Goal: Transaction & Acquisition: Purchase product/service

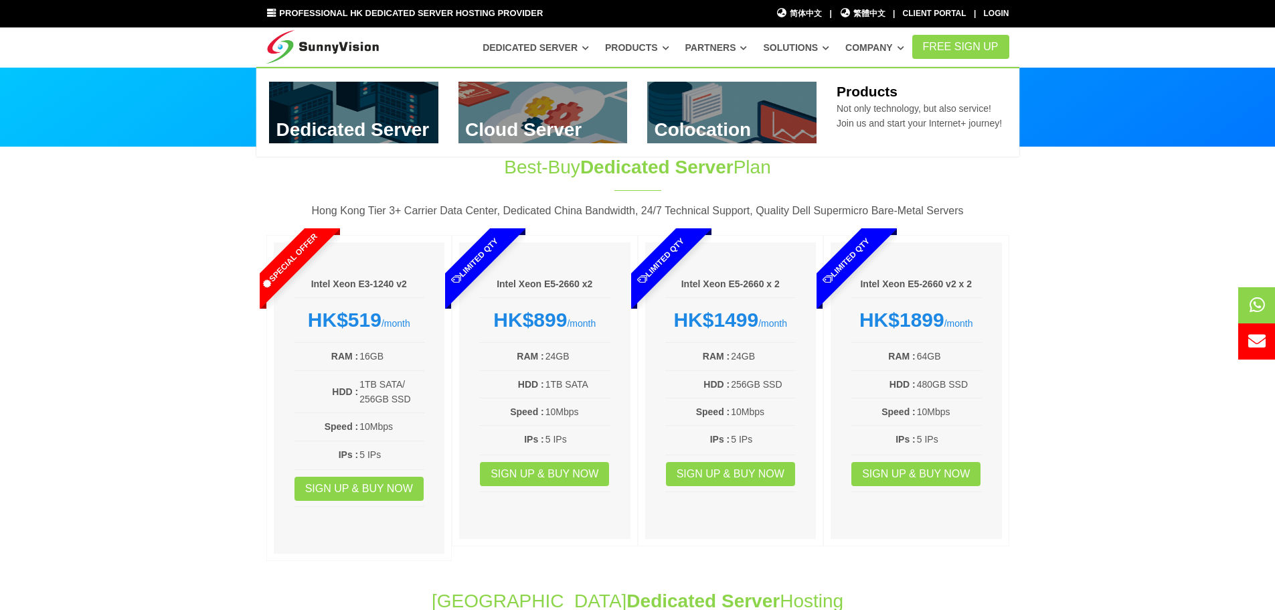
click at [723, 106] on link at bounding box center [731, 113] width 169 height 62
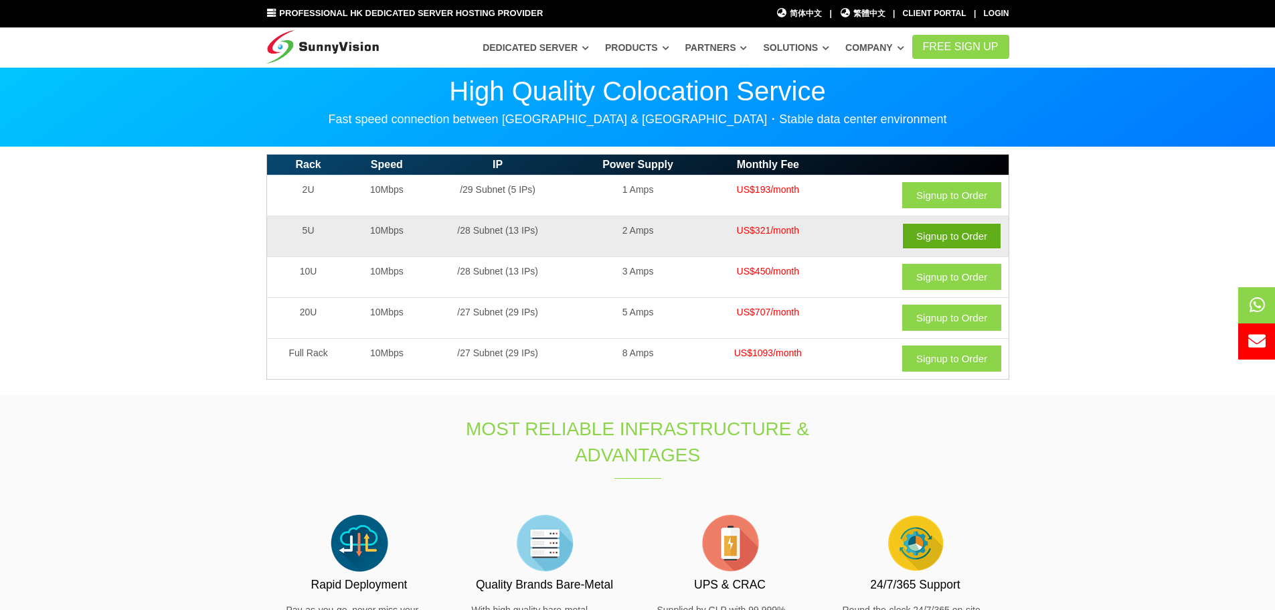
click at [948, 235] on link "Signup to Order" at bounding box center [951, 236] width 99 height 26
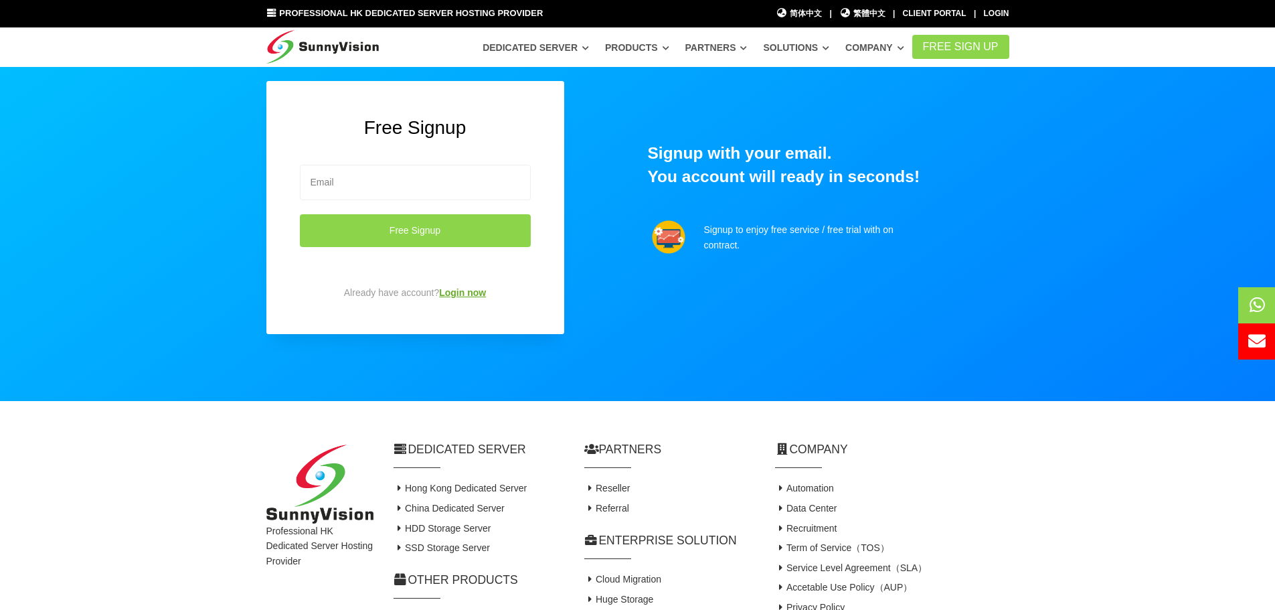
click at [459, 289] on link "Login now" at bounding box center [462, 292] width 47 height 11
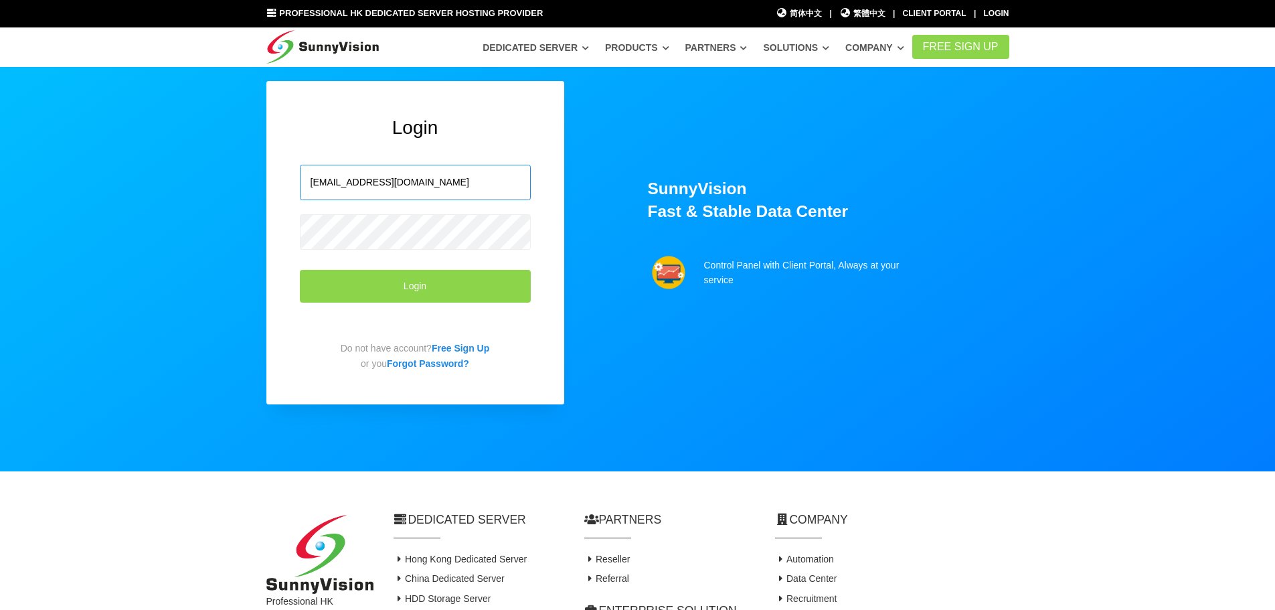
click at [430, 179] on input "[EMAIL_ADDRESS][DOMAIN_NAME]" at bounding box center [415, 182] width 231 height 35
drag, startPoint x: 434, startPoint y: 181, endPoint x: 161, endPoint y: 161, distance: 273.9
click at [161, 161] on section "Login [EMAIL_ADDRESS][DOMAIN_NAME] Login Do not have account? Free Sign Up or y…" at bounding box center [637, 235] width 1275 height 471
type input "[EMAIL_ADDRESS][DOMAIN_NAME]"
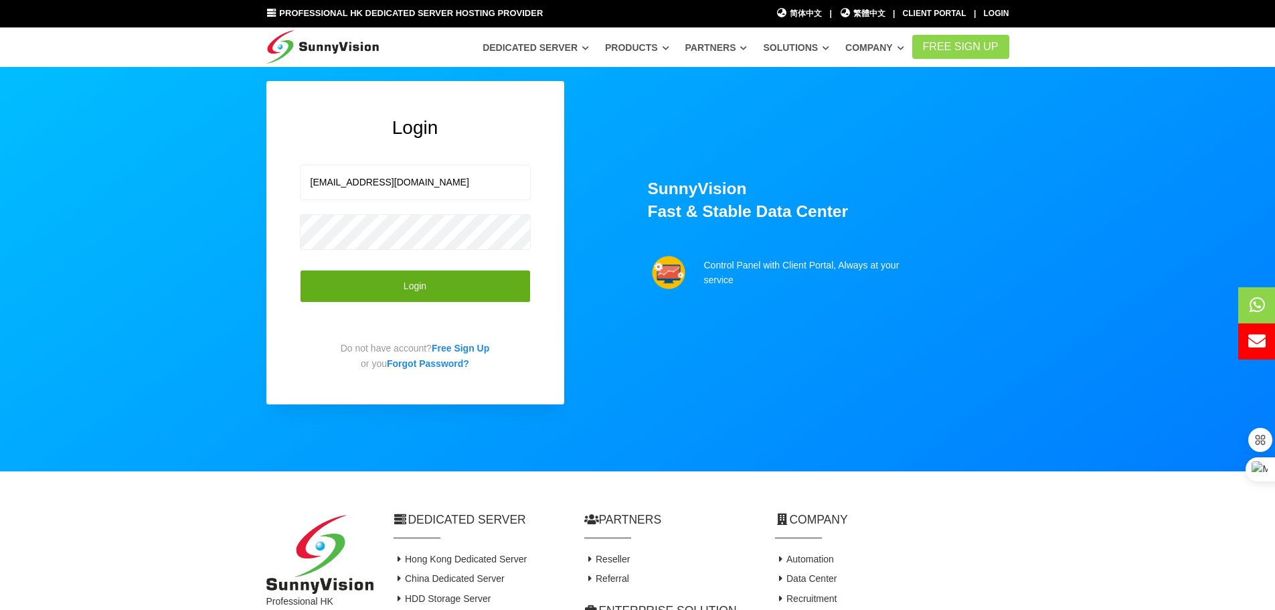
click at [490, 283] on button "Login" at bounding box center [415, 286] width 231 height 33
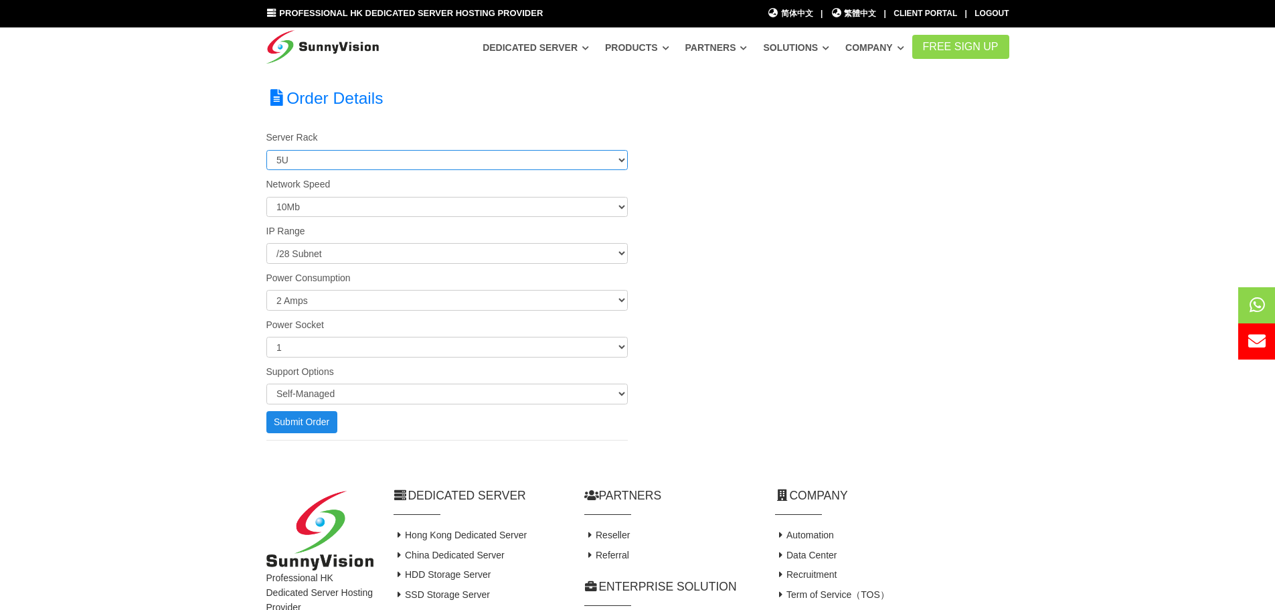
click at [618, 159] on select "2U 5U 10U 20U Full Rack" at bounding box center [447, 160] width 362 height 21
click at [619, 159] on select "2U 5U 10U 20U Full Rack" at bounding box center [447, 160] width 362 height 21
click at [619, 161] on select "2U 5U 10U 20U Full Rack" at bounding box center [447, 160] width 362 height 21
select select "2"
click at [266, 150] on select "2U 5U 10U 20U Full Rack" at bounding box center [447, 160] width 362 height 21
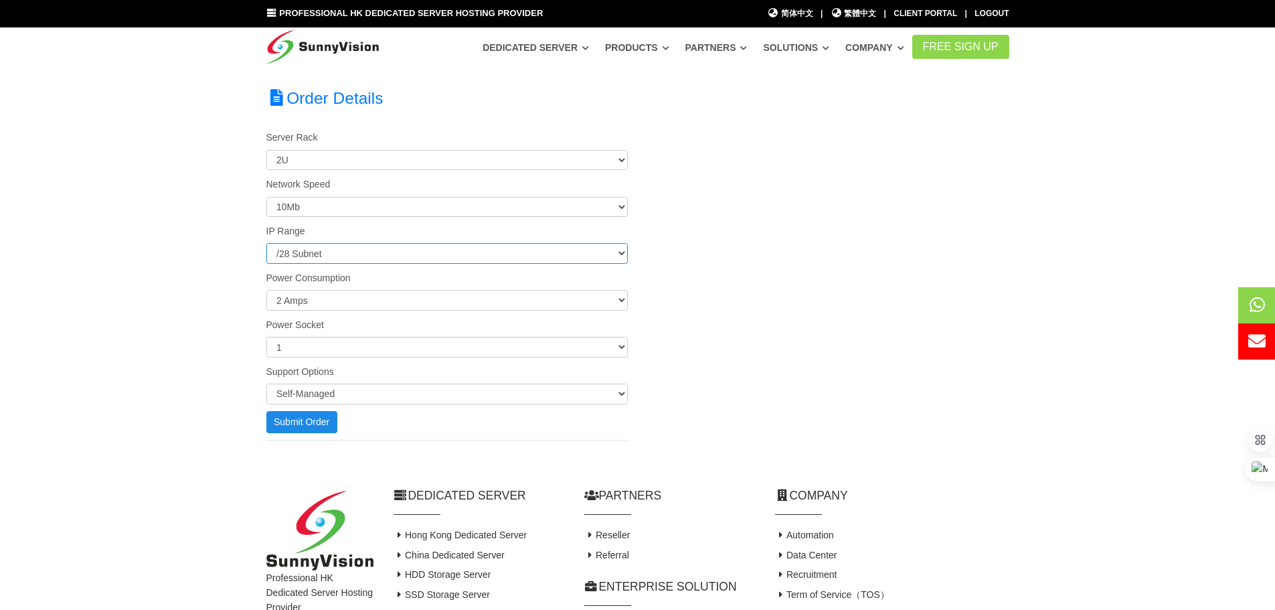
click at [620, 252] on select "/29 Subnet /28 Subnet /27 Subnet /26 Subnet /25 Subnet /24 Subnet" at bounding box center [447, 253] width 362 height 21
select select "29"
click at [266, 244] on select "/29 Subnet /28 Subnet /27 Subnet /26 Subnet /25 Subnet /24 Subnet" at bounding box center [447, 253] width 362 height 21
click at [621, 297] on select "0.5 Amps 1 Amps 1.5 Amps 2 Amps 2.5 Amps 3 Amps 3.5 Amps 4 Amps 4.5 Amps 5 Amps…" at bounding box center [447, 300] width 362 height 21
select select "0.5"
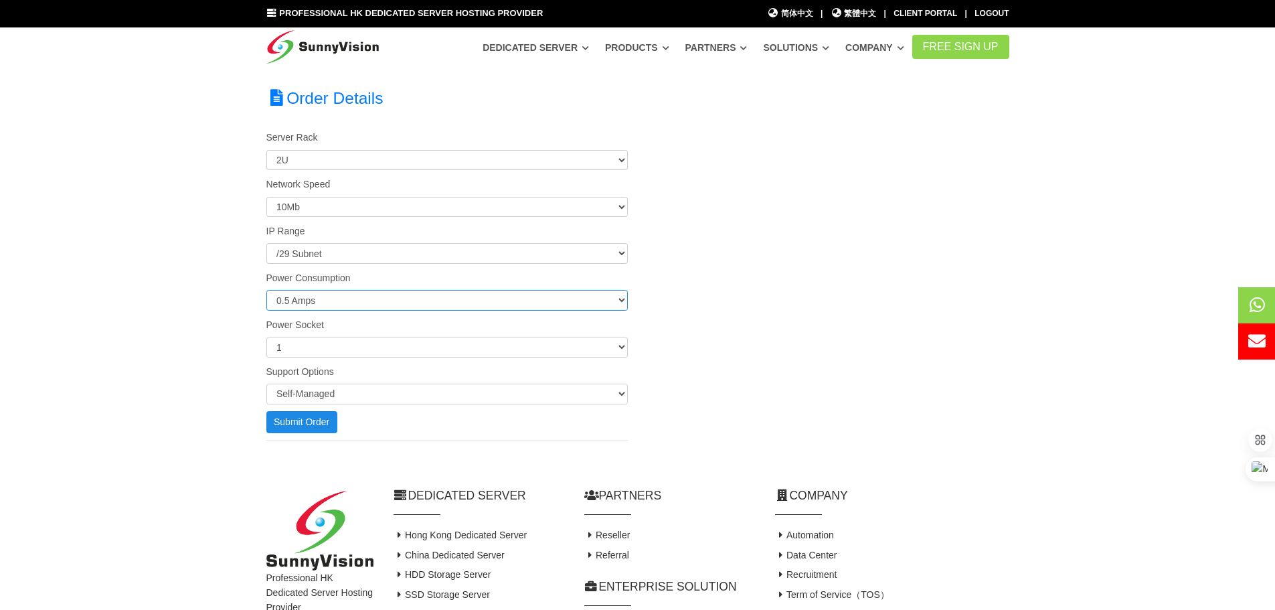
click at [266, 292] on select "0.5 Amps 1 Amps 1.5 Amps 2 Amps 2.5 Amps 3 Amps 3.5 Amps 4 Amps 4.5 Amps 5 Amps…" at bounding box center [447, 300] width 362 height 21
